Goal: Transaction & Acquisition: Purchase product/service

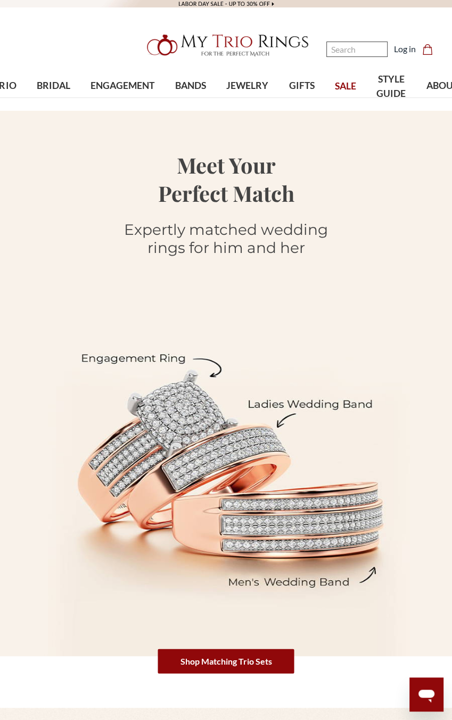
click at [348, 49] on input "Search" at bounding box center [356, 49] width 61 height 15
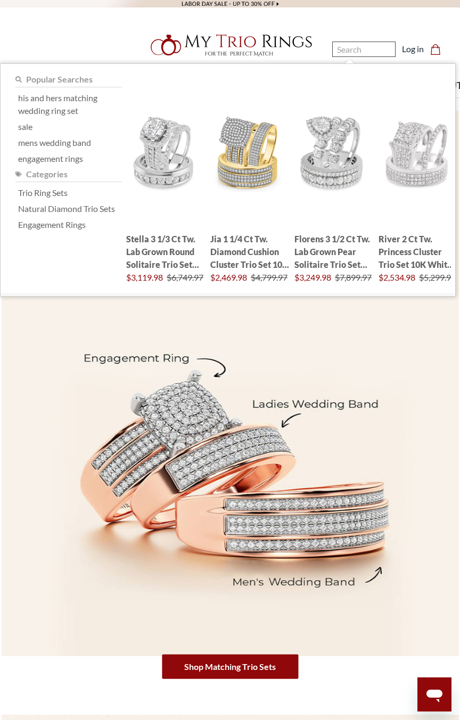
paste input "Chanler 4 2/3 CT. T.W. Princess Cluster Bridal Set 10K Yellow Gold"
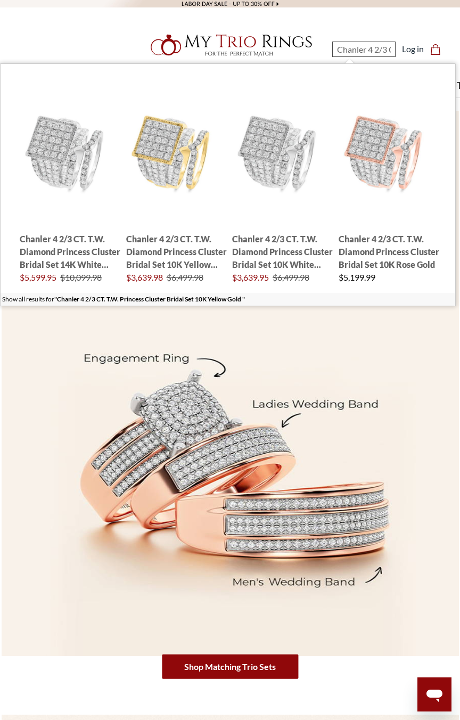
click at [374, 49] on input "Chanler 4 2/3 CT. T.W. Princess Cluster Bridal Set 10K Yellow Gold" at bounding box center [363, 49] width 63 height 15
paste input "Jia 1 1/4 ct tw. Diamond Cushion Cluster Trio Set 14"
type input "Jia 1 1/4 ct tw. Diamond Cushion Cluster Trio Set 14K Yellow Gold"
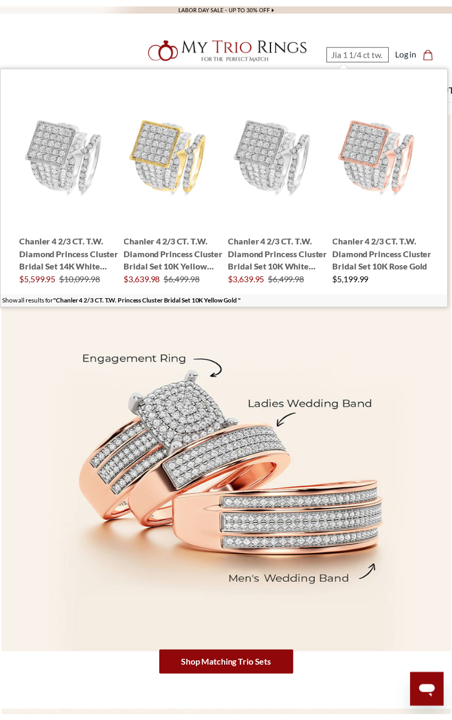
scroll to position [0, 196]
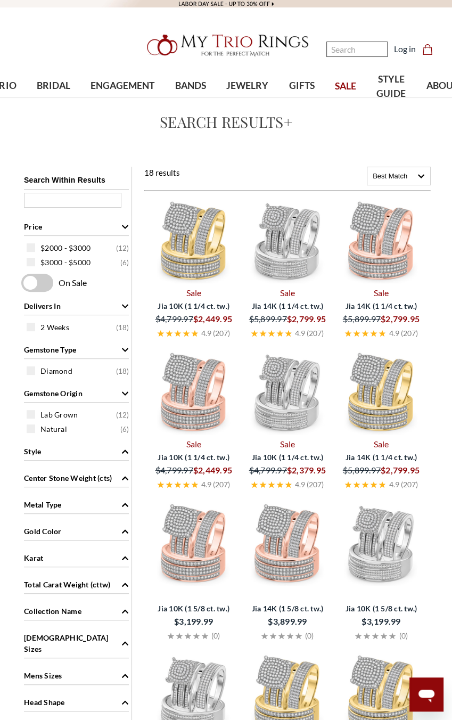
click at [337, 47] on input "Search" at bounding box center [356, 49] width 61 height 15
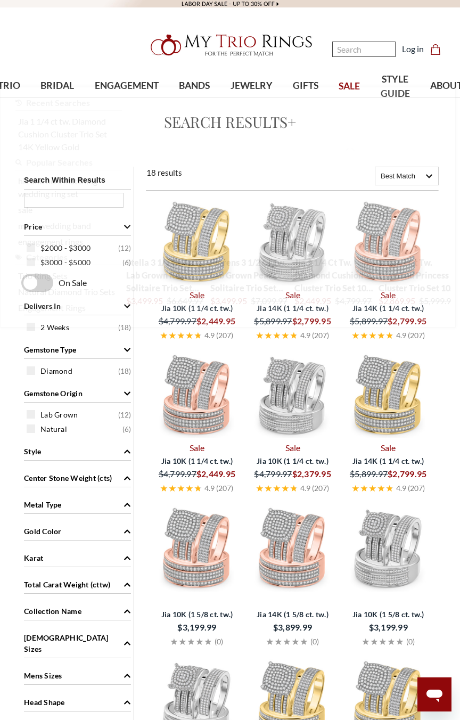
paste input "Jiles 2 3/4 ct tw. Lab Grown Round Solitaire Trio Set 10K White Gold"
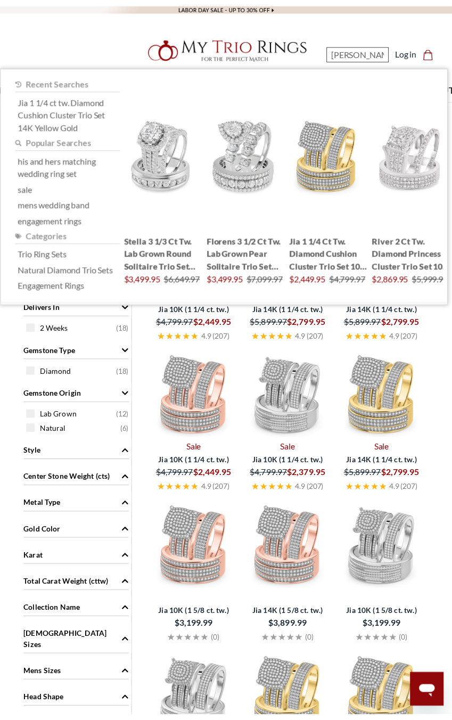
scroll to position [0, 209]
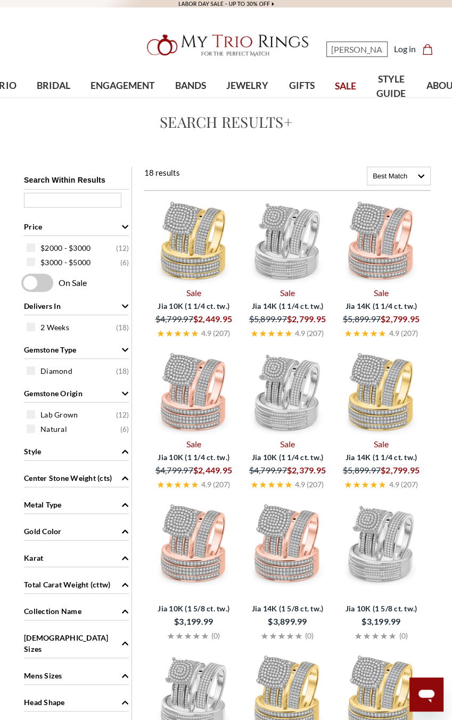
click at [341, 47] on input "Jiles 2 3/4 ct tw. Lab Grown Round Solitaire Trio Set 10K White Gold" at bounding box center [356, 49] width 61 height 15
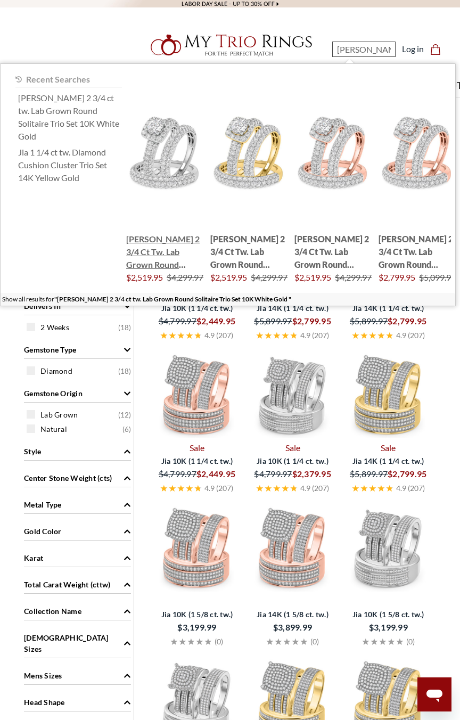
paste input "Stella 2 1/6 ct tw. Lab Grown Round Solitaire Engagement Ring"
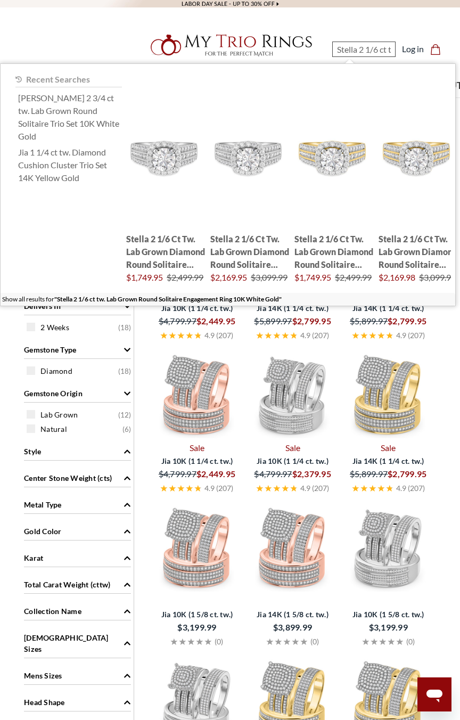
click at [358, 50] on input "Stella 2 1/6 ct tw. Lab Grown Round Solitaire Engagement Ring 10K White Gold" at bounding box center [363, 49] width 63 height 15
paste input "Adeola 1 1/10 ct tw. Lab Grown Pear Solitaire Bridal Set 10K Rose Gold"
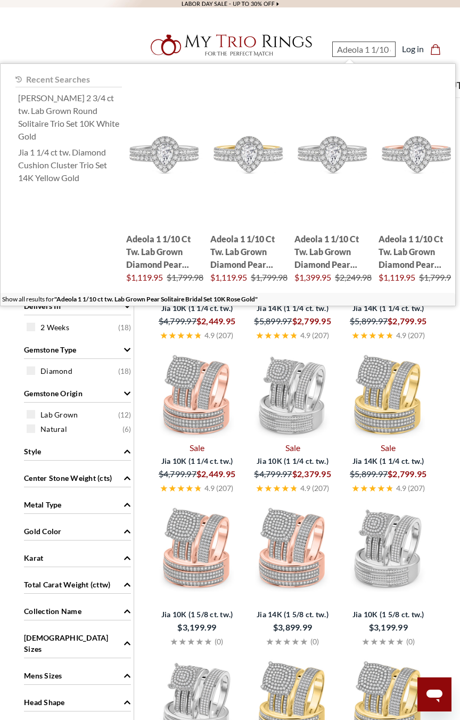
click at [369, 51] on input "Adeola 1 1/10 ct tw. Lab Grown Pear Solitaire Bridal Set 10K Rose Gold" at bounding box center [363, 49] width 63 height 15
paste input "Gracie 1/5 ct tw. Diamond Mens Band 10K Yellow Gold"
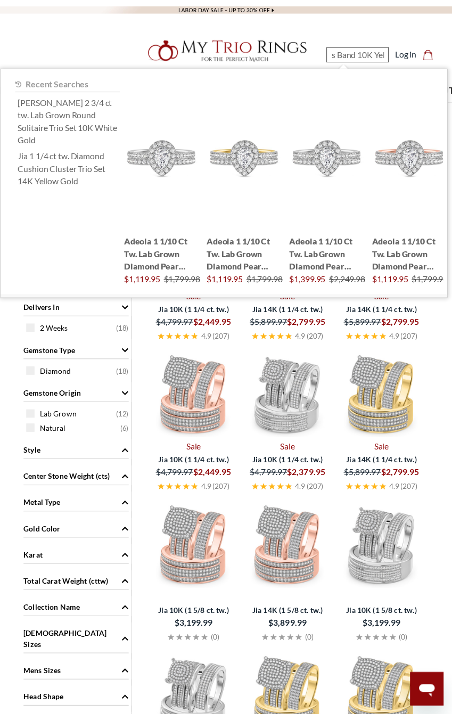
scroll to position [0, 149]
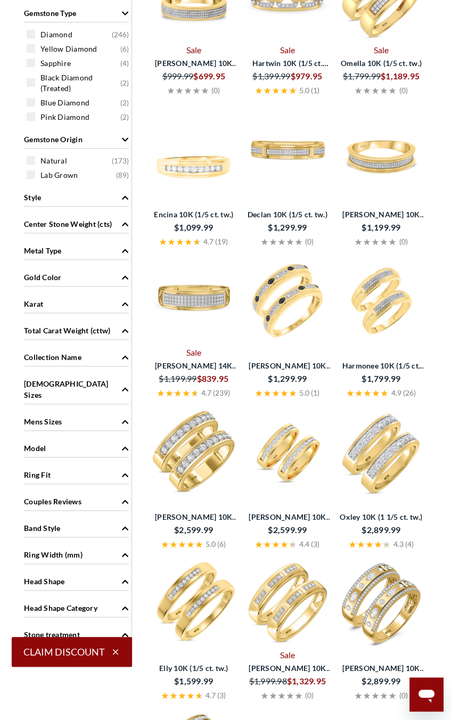
scroll to position [483, 0]
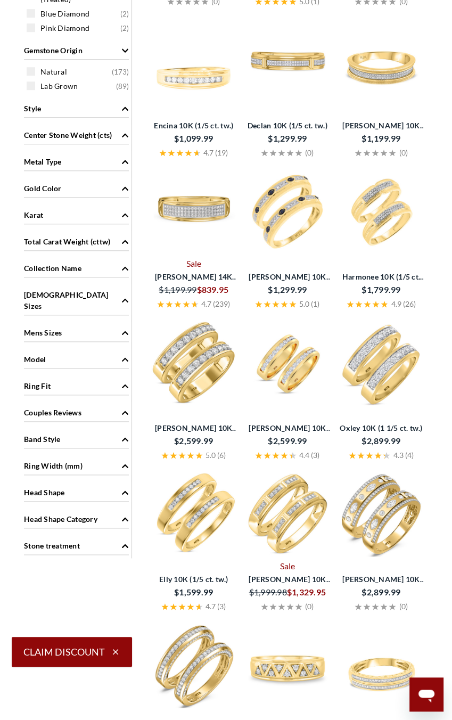
type input "Gracie 1/5 ct tw. Diamond Mens Band 10K Yellow Gold"
click at [71, 407] on span "Couples Reviews" at bounding box center [53, 412] width 58 height 11
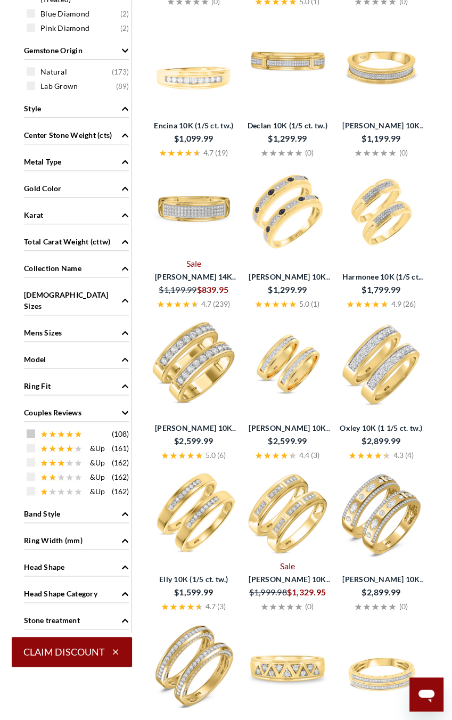
click at [32, 429] on span at bounding box center [31, 433] width 9 height 9
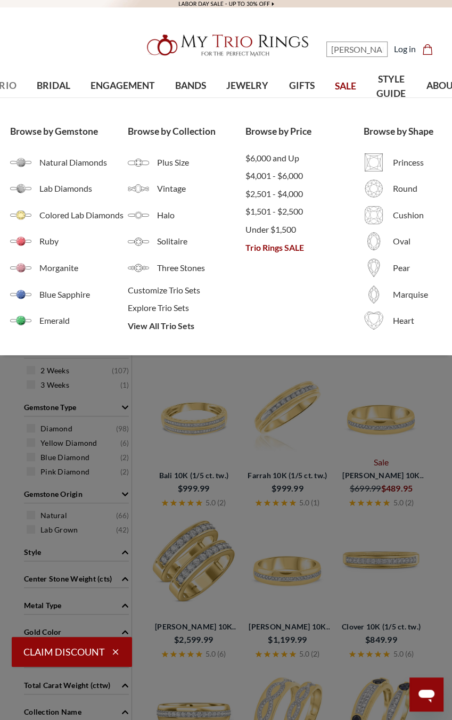
click at [8, 83] on span "TRIO" at bounding box center [5, 86] width 22 height 14
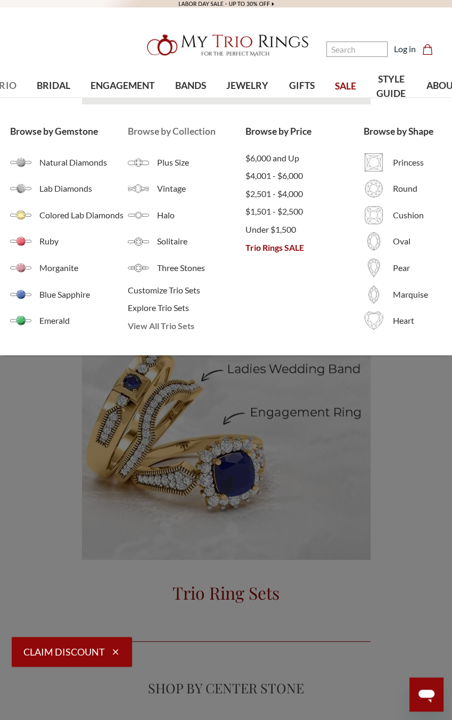
click at [153, 327] on span "View All Trio Sets" at bounding box center [187, 326] width 118 height 13
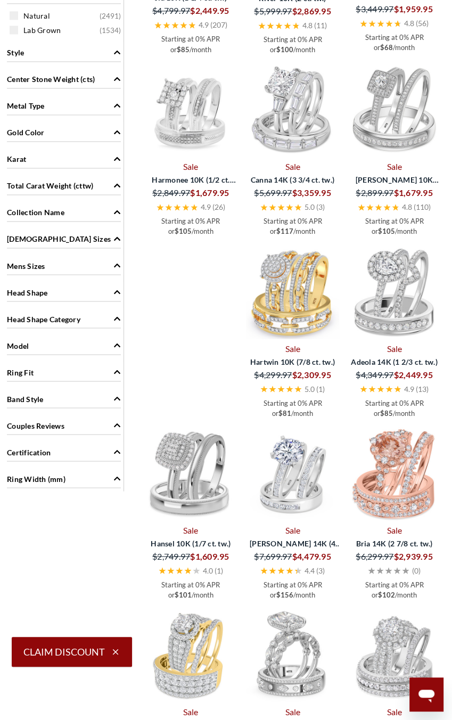
scroll to position [881, 0]
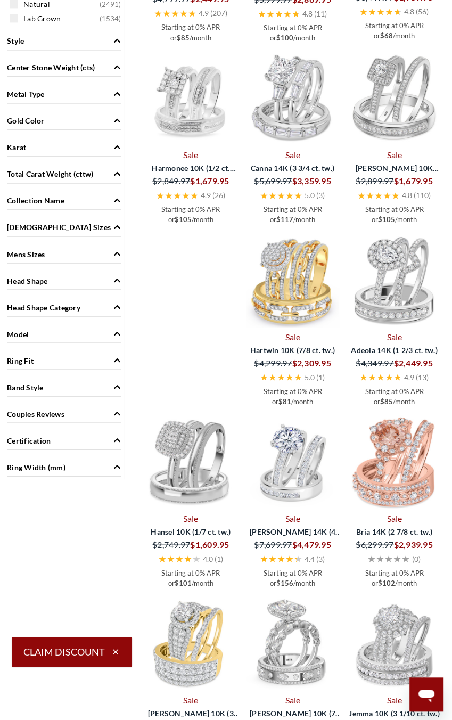
click at [58, 412] on span "Couples Reviews" at bounding box center [36, 413] width 58 height 11
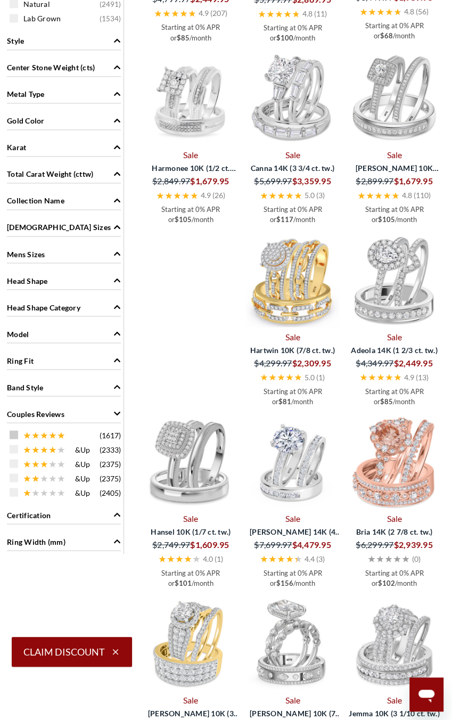
click at [15, 432] on span at bounding box center [14, 434] width 9 height 9
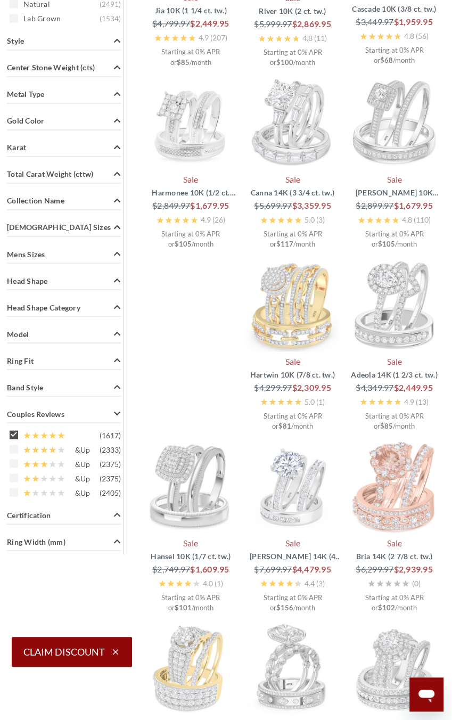
scroll to position [445, 0]
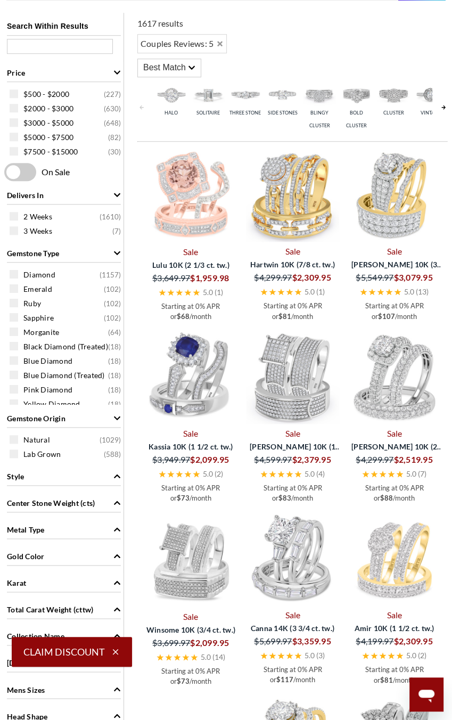
click at [193, 62] on div "Best Match" at bounding box center [169, 68] width 63 height 18
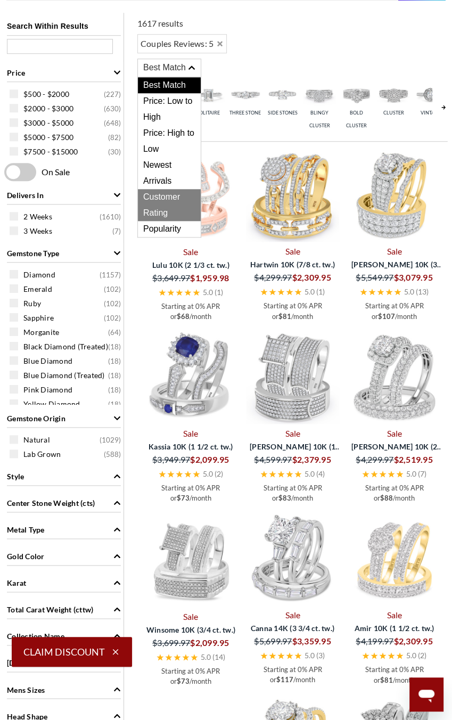
click at [168, 206] on span "Customer Rating" at bounding box center [169, 205] width 63 height 32
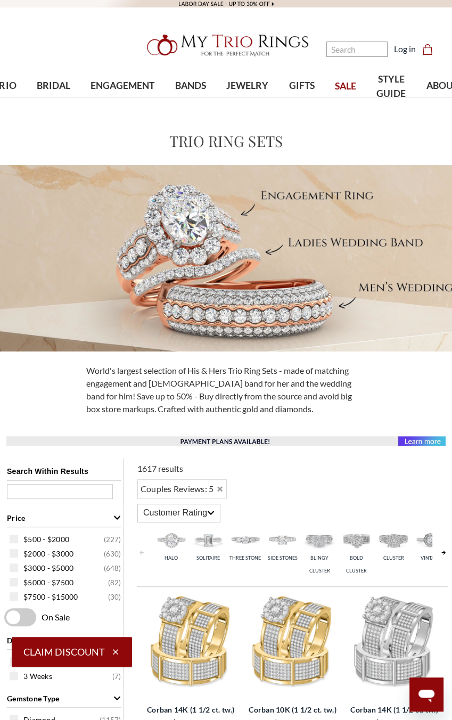
click at [215, 44] on img at bounding box center [226, 45] width 170 height 34
